Goal: Task Accomplishment & Management: Complete application form

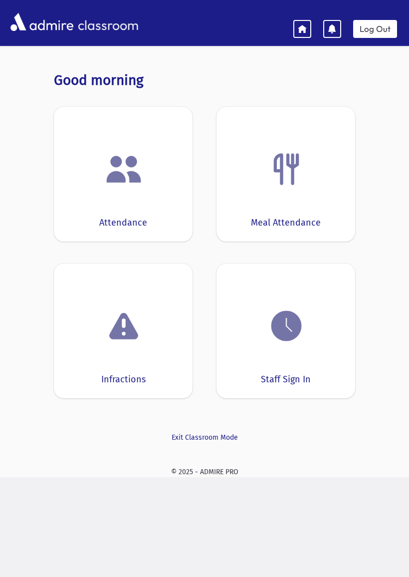
click at [313, 337] on div at bounding box center [286, 326] width 108 height 38
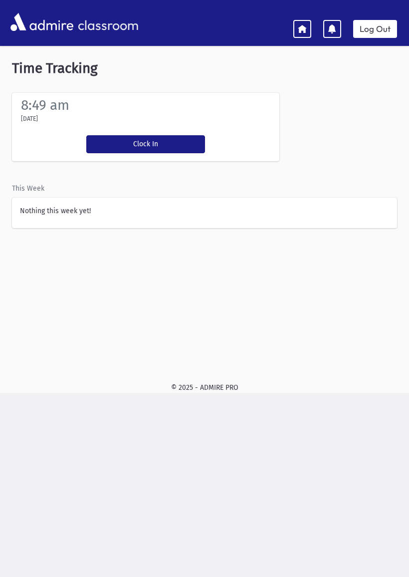
click at [178, 137] on button "Clock In" at bounding box center [145, 144] width 119 height 18
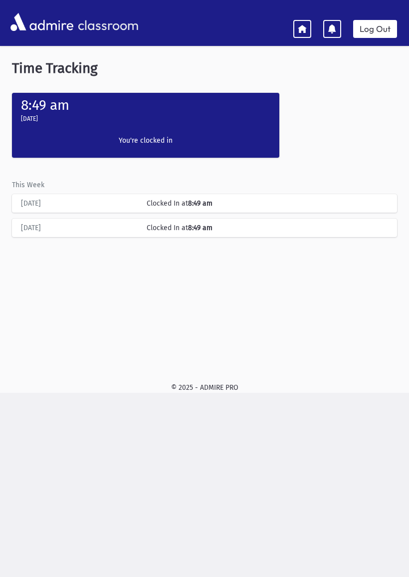
click at [299, 27] on icon at bounding box center [302, 28] width 9 height 9
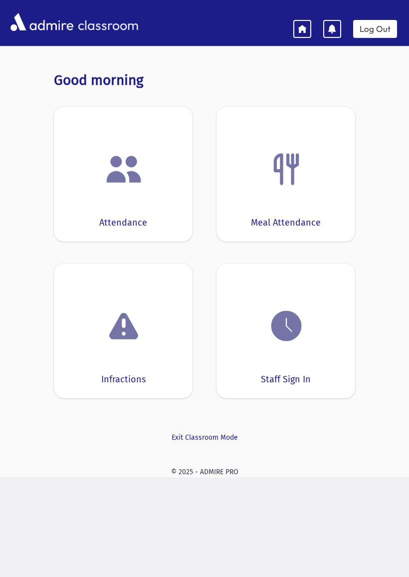
click at [301, 34] on link at bounding box center [303, 29] width 18 height 18
click at [300, 28] on icon at bounding box center [302, 28] width 9 height 9
click at [299, 32] on icon at bounding box center [302, 28] width 9 height 9
click at [309, 26] on link at bounding box center [303, 29] width 18 height 18
click at [277, 321] on img at bounding box center [287, 326] width 38 height 38
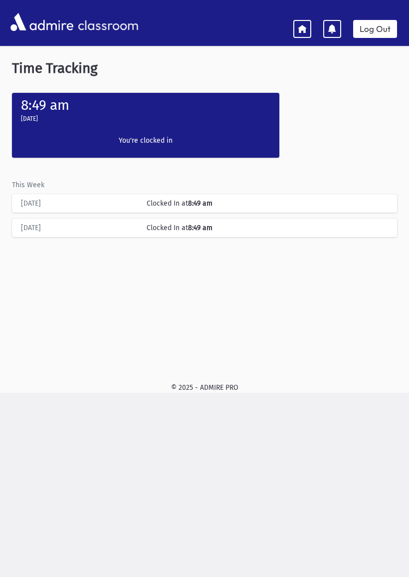
click at [304, 20] on link at bounding box center [303, 29] width 18 height 18
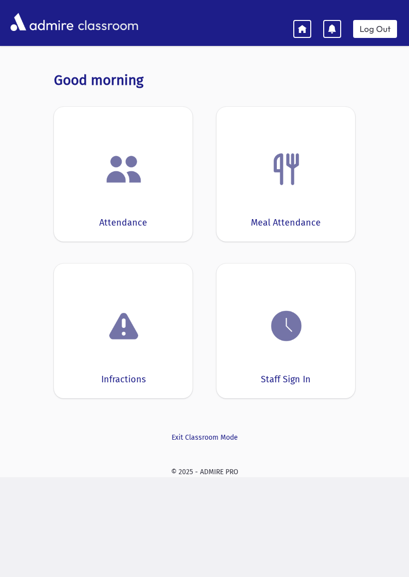
click at [145, 206] on div "Attendance" at bounding box center [123, 174] width 139 height 135
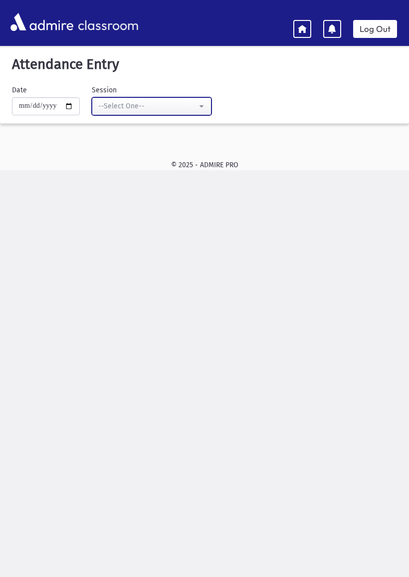
click at [183, 100] on button "--Select One--" at bounding box center [152, 106] width 120 height 18
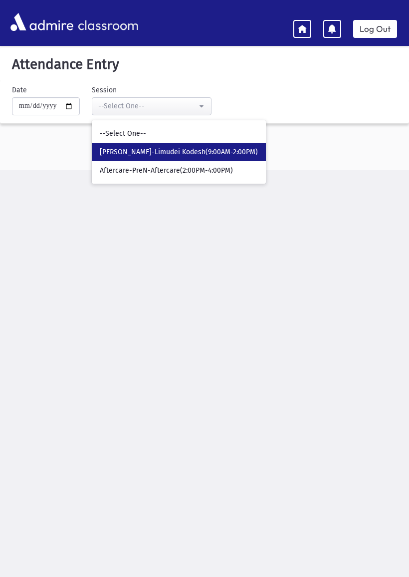
click at [217, 147] on span "[PERSON_NAME]-Limudei Kodesh(9:00AM-2:00PM)" at bounding box center [179, 152] width 158 height 10
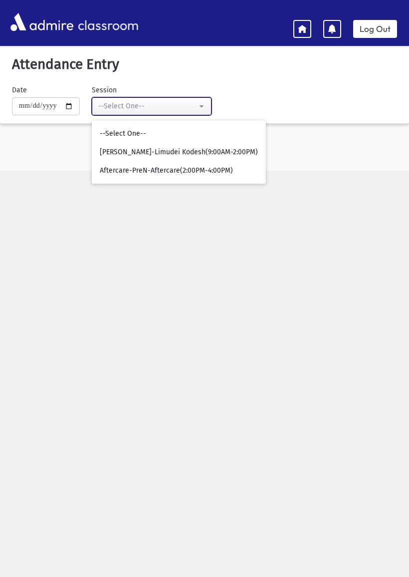
select select "****"
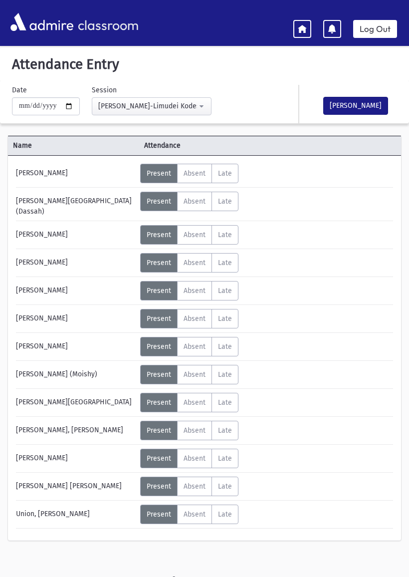
click at [366, 108] on button "[PERSON_NAME]" at bounding box center [356, 106] width 65 height 18
click at [356, 102] on button "[PERSON_NAME]" at bounding box center [356, 105] width 65 height 18
click at [358, 104] on button "Mark Done" at bounding box center [356, 105] width 65 height 18
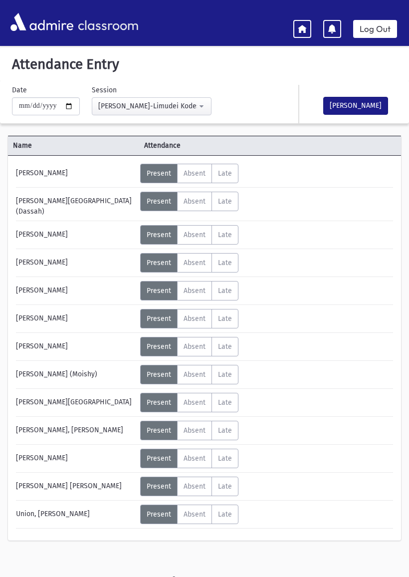
click at [361, 102] on button "Mark Done" at bounding box center [356, 106] width 65 height 18
click at [371, 105] on button "Mark Done" at bounding box center [356, 106] width 65 height 18
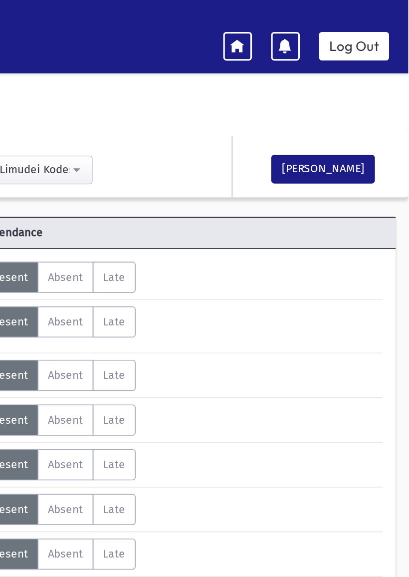
click at [324, 106] on button "Mark Done" at bounding box center [356, 106] width 65 height 18
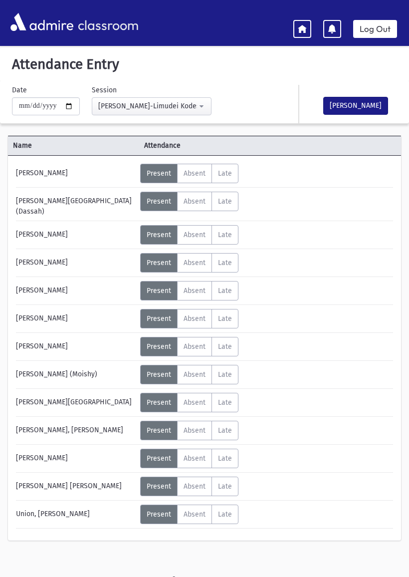
scroll to position [20, 0]
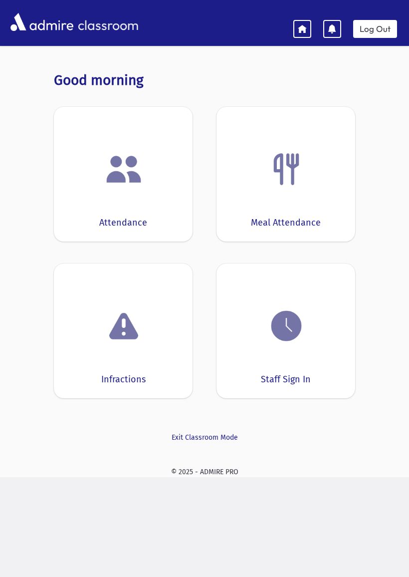
click at [160, 221] on div "Attendance" at bounding box center [123, 174] width 139 height 135
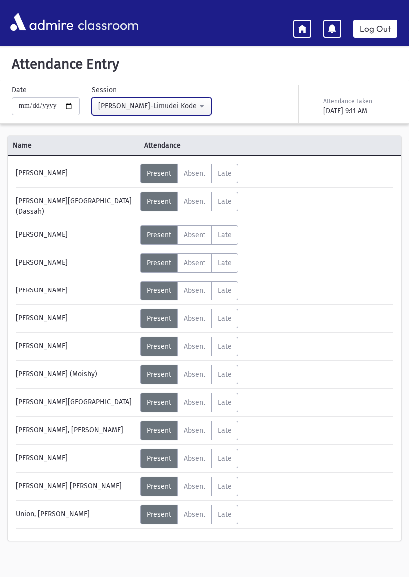
click at [174, 101] on div "[PERSON_NAME]-Limudei Kodesh(9:00AM-2:00PM)" at bounding box center [147, 106] width 99 height 10
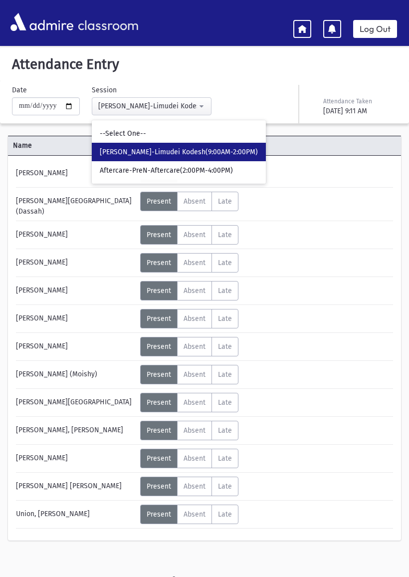
click at [163, 152] on span "[PERSON_NAME]-Limudei Kodesh(9:00AM-2:00PM)" at bounding box center [179, 152] width 158 height 10
select select "****"
